Goal: Task Accomplishment & Management: Use online tool/utility

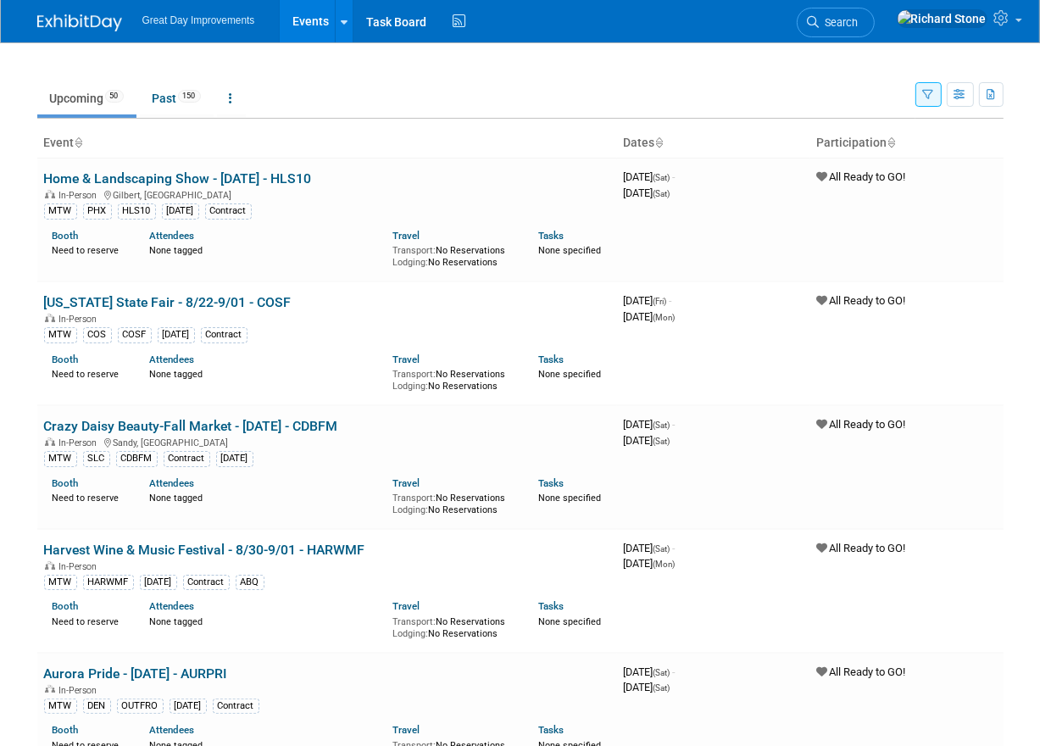
click at [858, 24] on span "Search" at bounding box center [838, 22] width 39 height 13
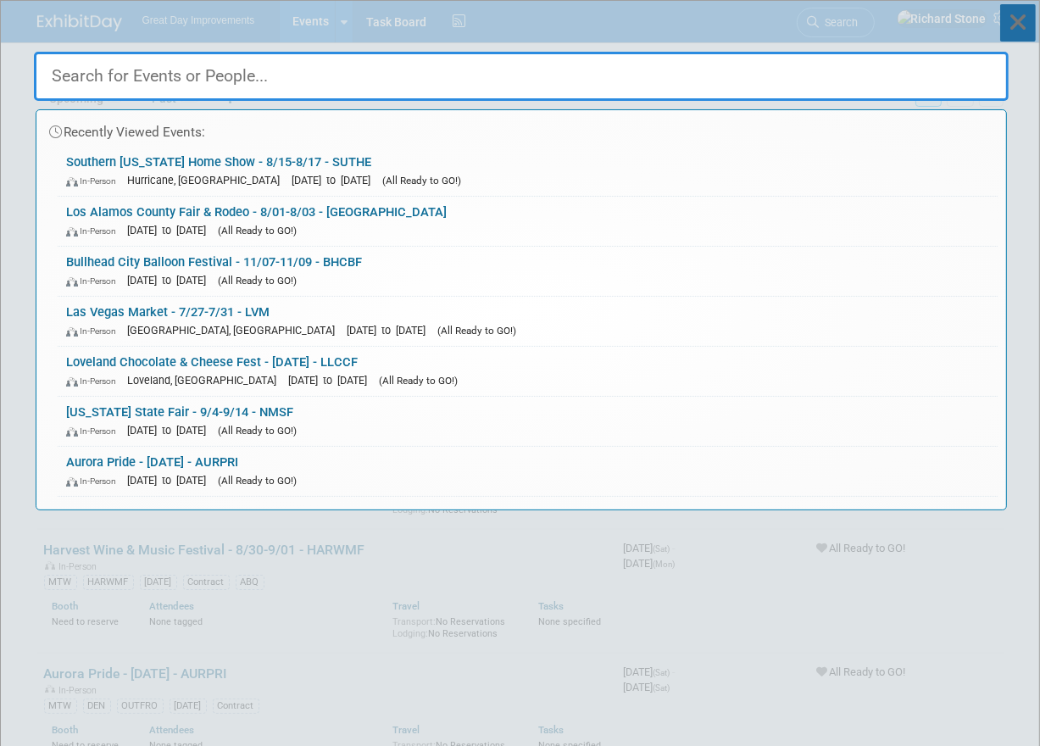
click at [1010, 26] on icon at bounding box center [1018, 22] width 36 height 37
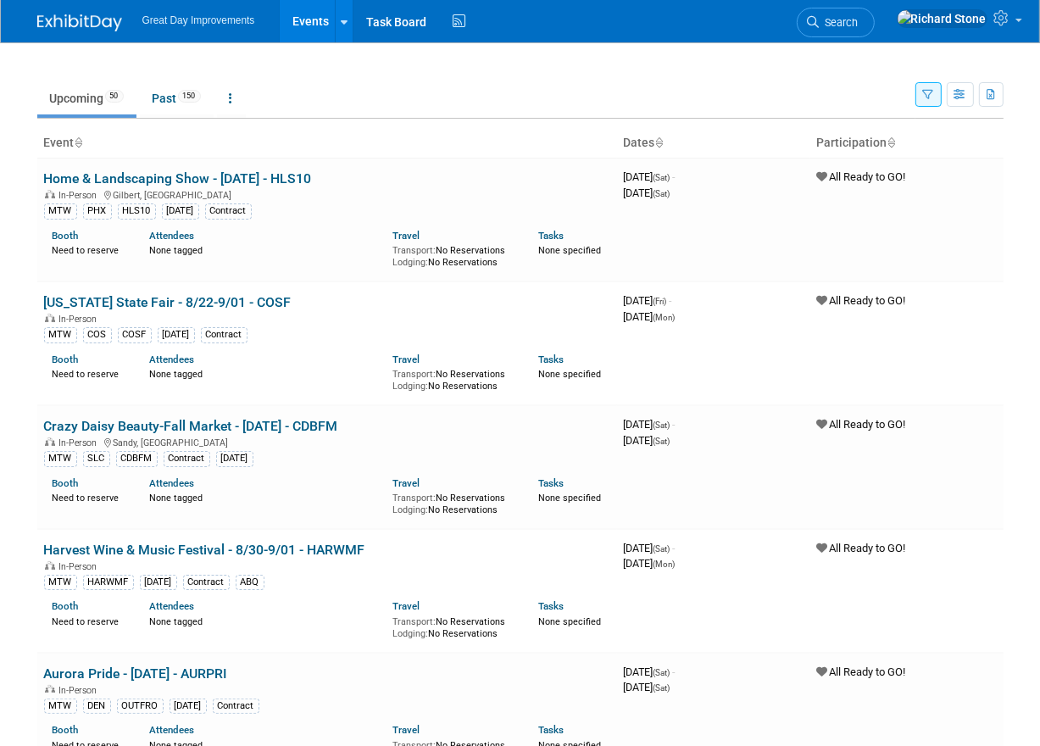
click at [924, 86] on button "button" at bounding box center [928, 94] width 26 height 25
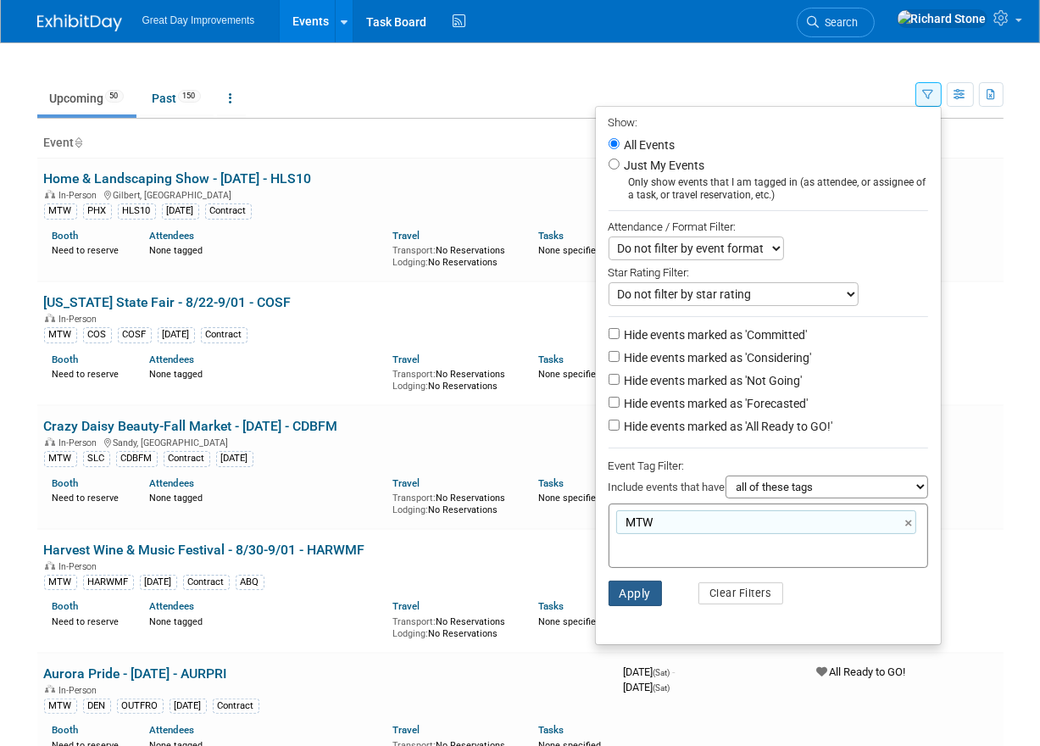
click at [645, 598] on button "Apply" at bounding box center [635, 592] width 54 height 25
